Goal: Task Accomplishment & Management: Complete application form

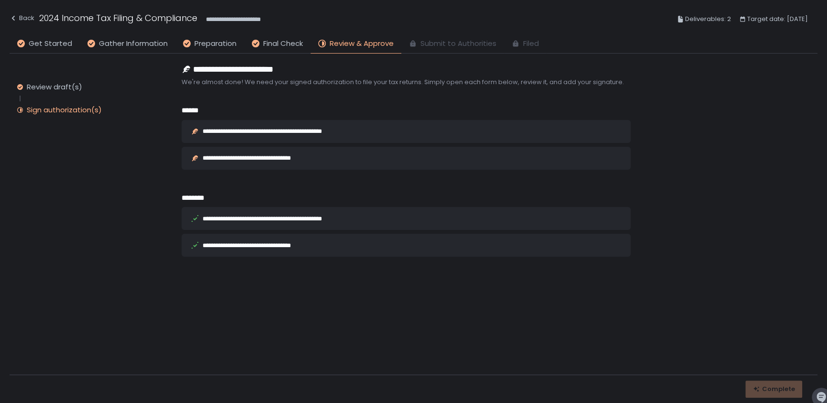
click at [299, 130] on div "**********" at bounding box center [281, 131] width 156 height 6
click at [277, 155] on div "**********" at bounding box center [261, 158] width 117 height 6
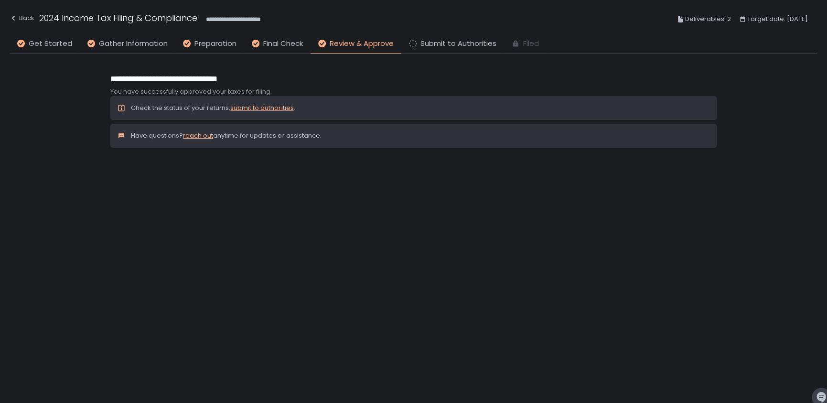
click at [266, 107] on link "submit to authorities" at bounding box center [261, 107] width 63 height 9
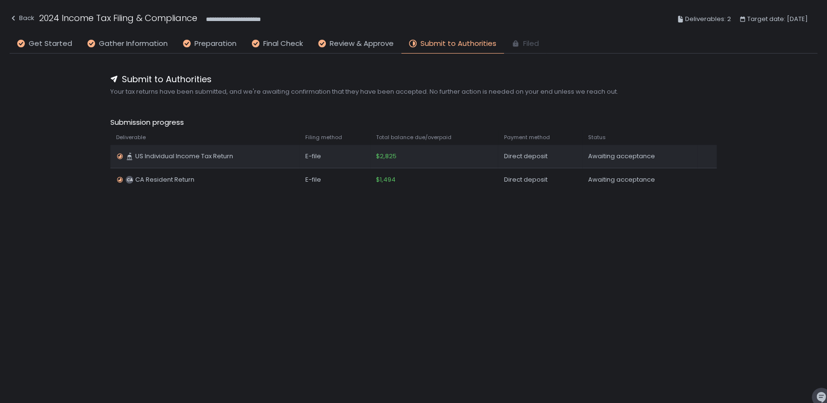
click at [395, 156] on span "$2,825" at bounding box center [386, 156] width 21 height 9
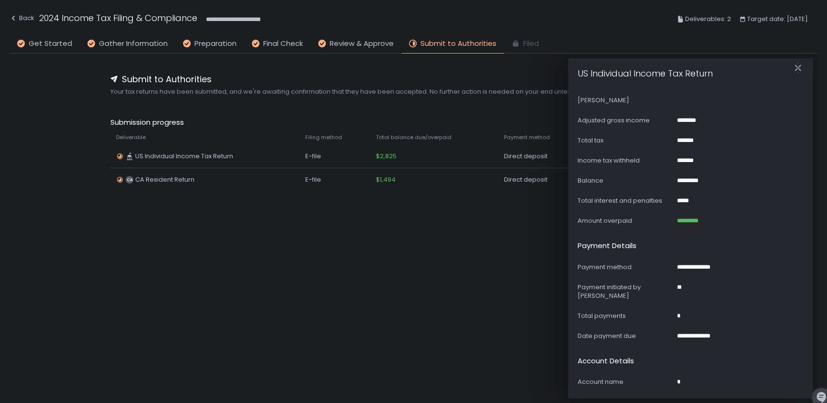
scroll to position [334, 0]
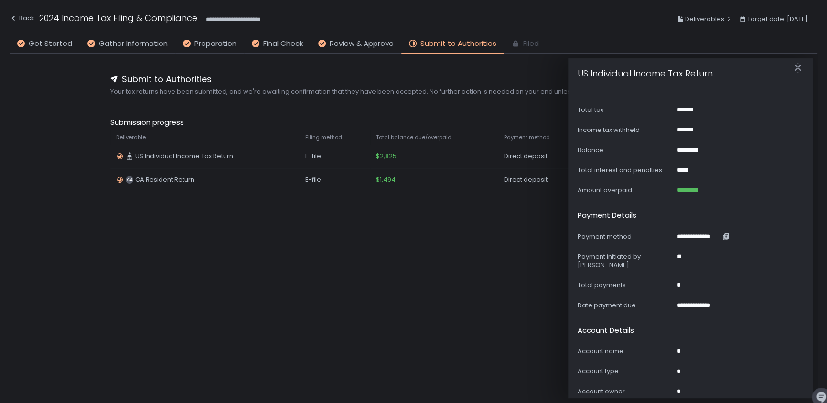
click at [684, 232] on div "**********" at bounding box center [698, 236] width 43 height 9
click at [722, 233] on icon "button" at bounding box center [726, 237] width 8 height 8
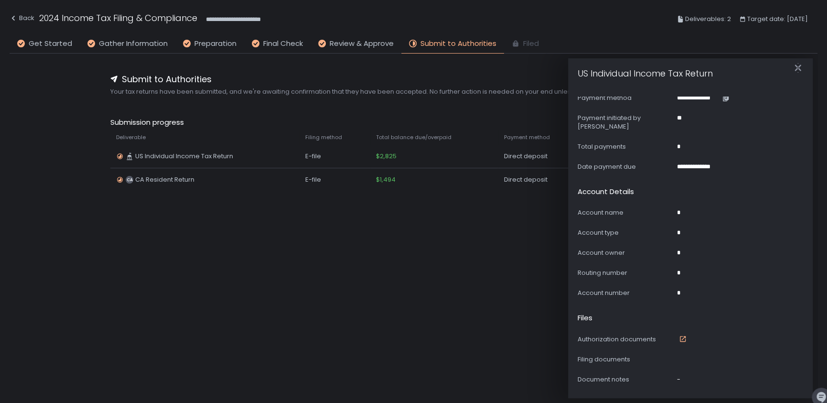
scroll to position [502, 0]
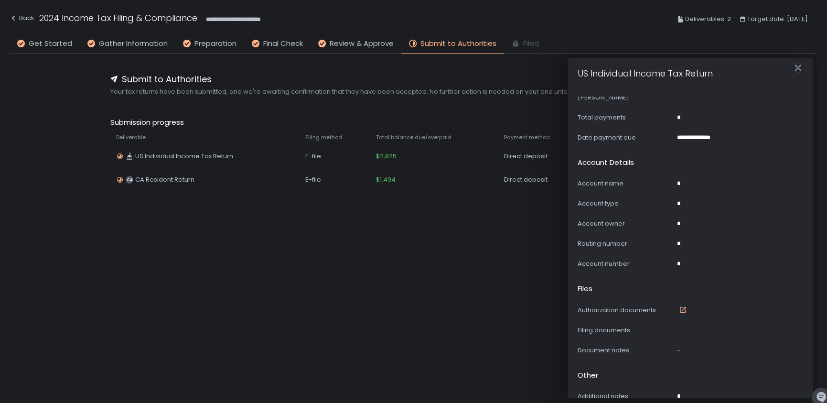
click at [680, 259] on div "Account number *" at bounding box center [689, 263] width 225 height 9
click at [797, 69] on icon "button" at bounding box center [798, 68] width 10 height 10
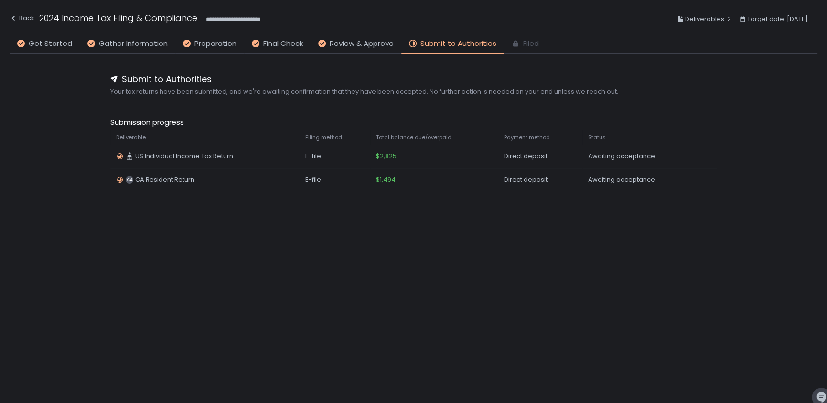
click at [523, 45] on span "Filed" at bounding box center [531, 43] width 16 height 11
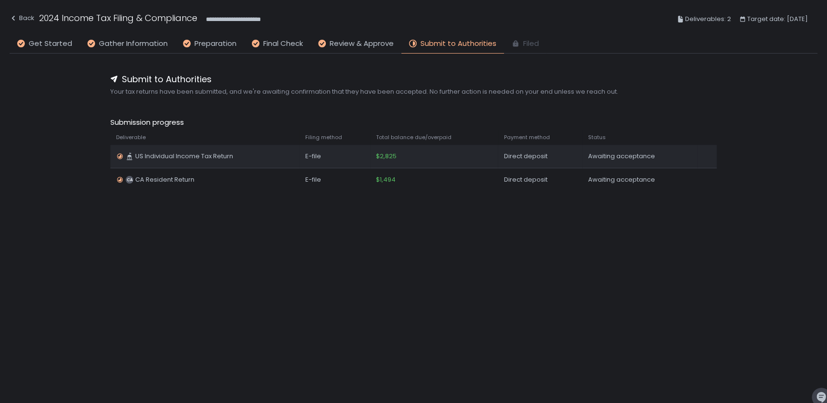
click at [610, 154] on div "Awaiting acceptance" at bounding box center [640, 156] width 104 height 9
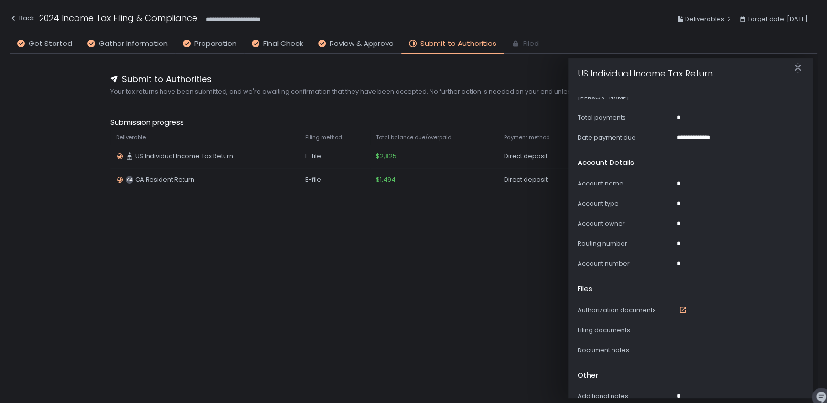
click at [645, 179] on div "Account name * Account type * Account owner * Routing number * Account number *" at bounding box center [689, 223] width 225 height 89
click at [681, 307] on icon at bounding box center [683, 310] width 6 height 6
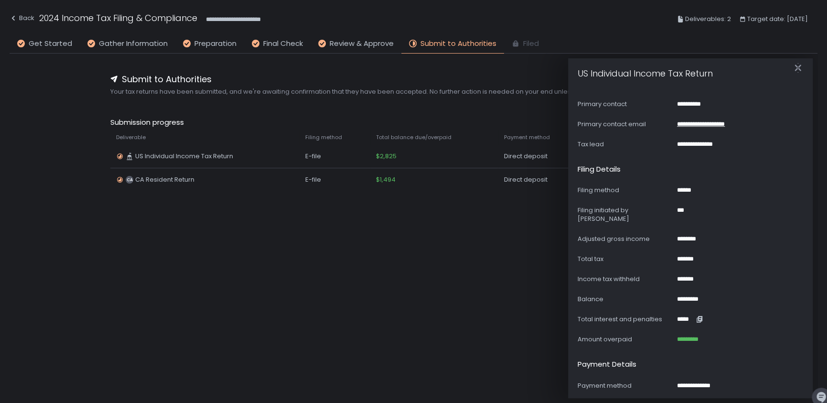
scroll to position [168, 0]
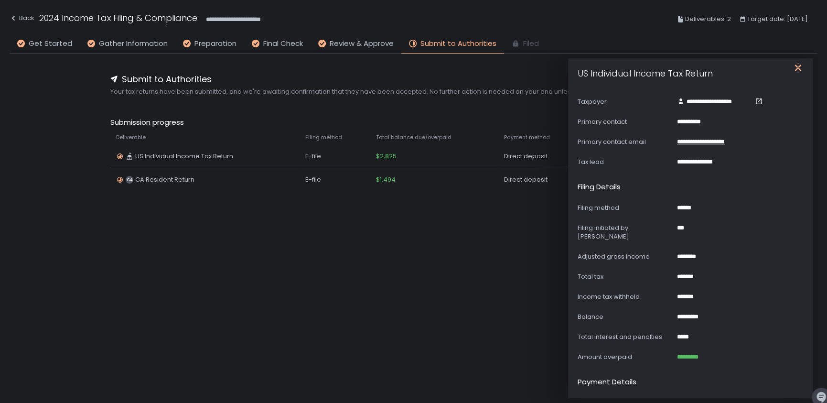
click at [793, 64] on icon "button" at bounding box center [798, 68] width 10 height 10
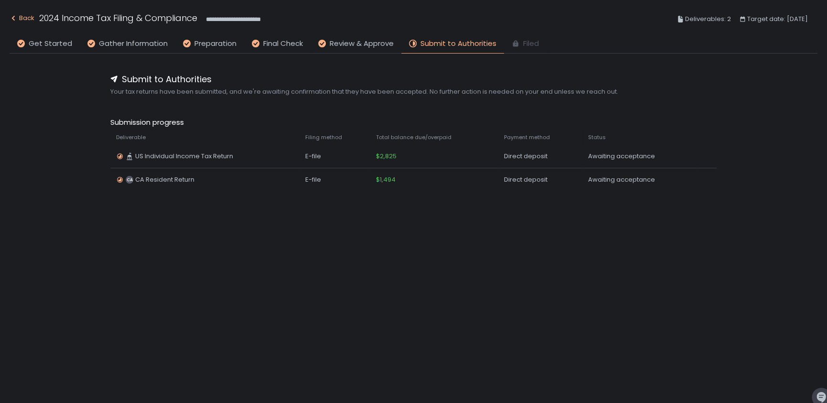
click at [13, 18] on icon "button" at bounding box center [14, 18] width 8 height 8
